Goal: Navigation & Orientation: Find specific page/section

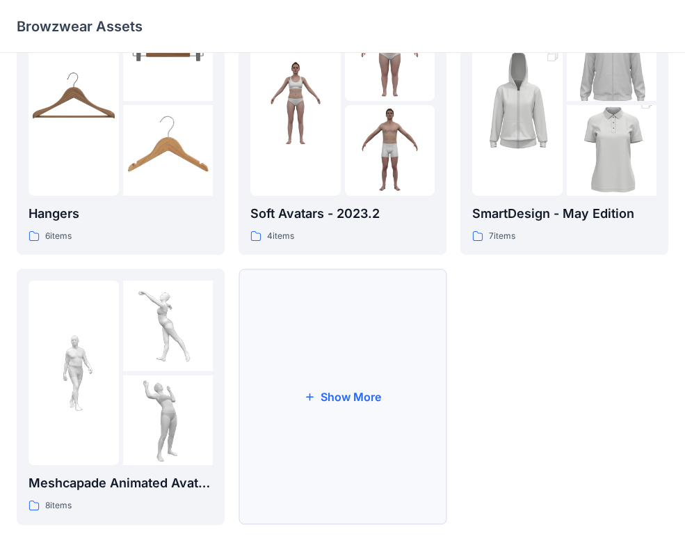
scroll to position [346, 0]
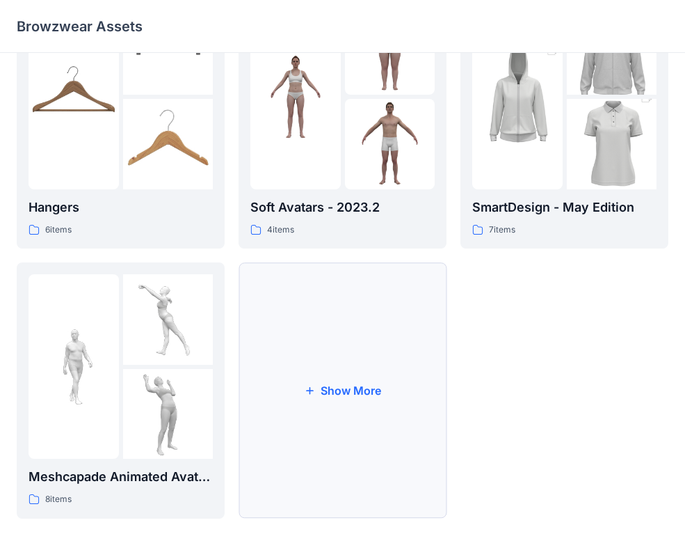
click at [331, 389] on button "Show More" at bounding box center [343, 390] width 208 height 256
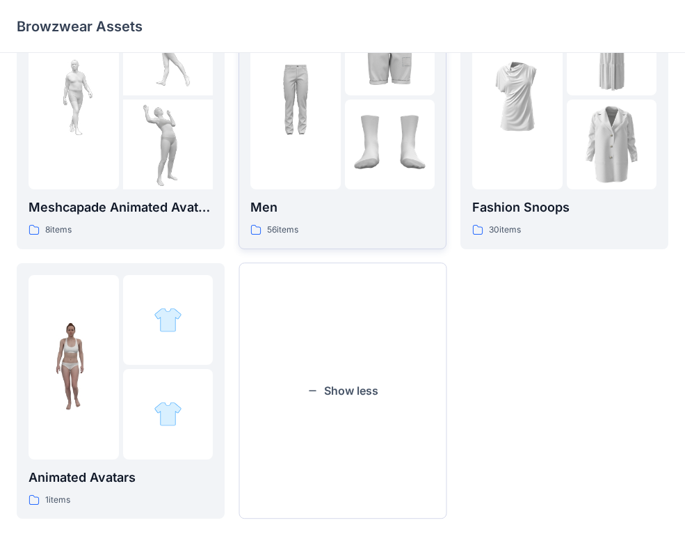
scroll to position [616, 0]
click at [113, 476] on p "Animated Avatars" at bounding box center [121, 476] width 184 height 19
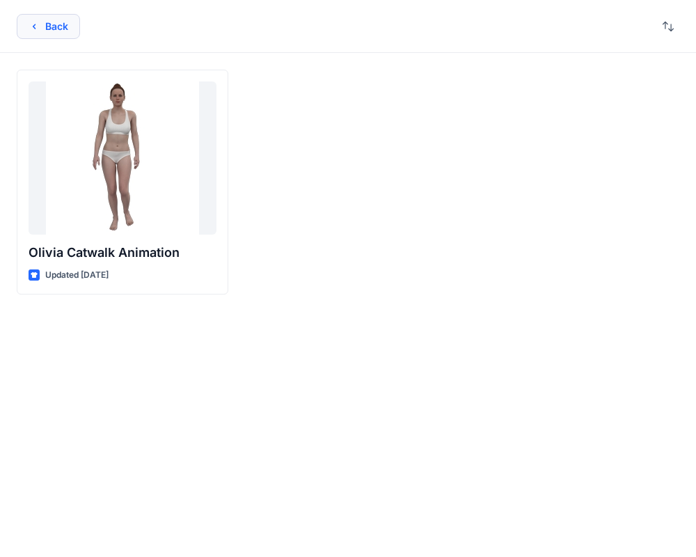
click at [36, 31] on icon "button" at bounding box center [34, 26] width 11 height 11
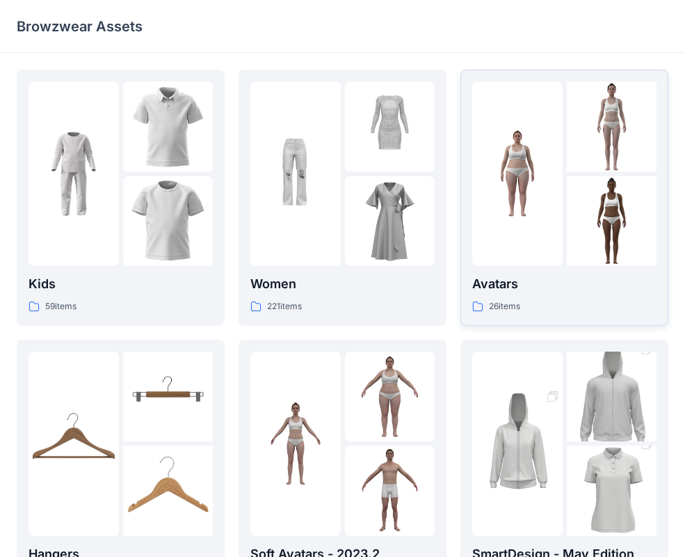
click at [484, 282] on p "Avatars" at bounding box center [564, 283] width 184 height 19
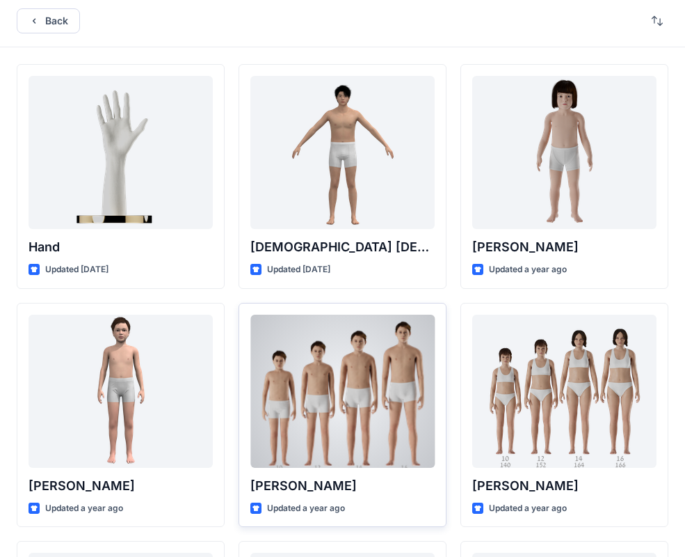
scroll to position [6, 0]
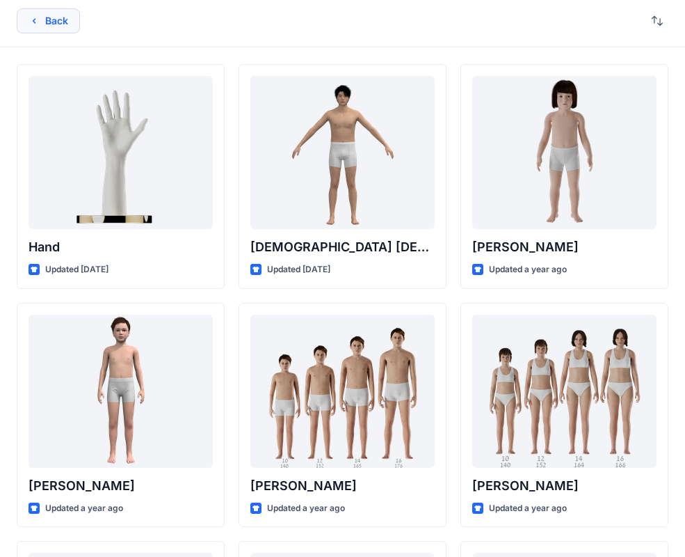
click at [66, 24] on button "Back" at bounding box center [48, 20] width 63 height 25
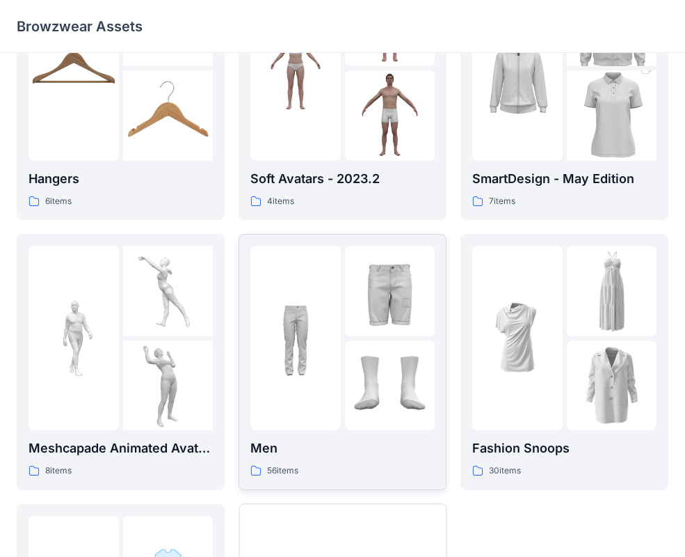
scroll to position [616, 0]
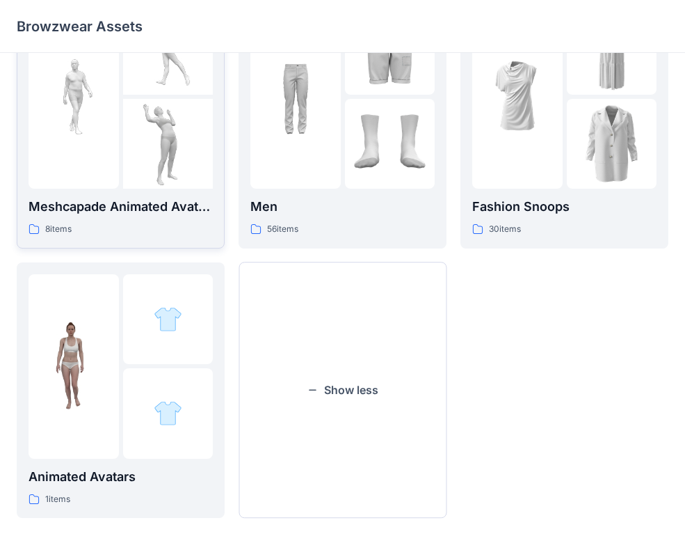
click at [144, 182] on img at bounding box center [168, 144] width 90 height 90
